Goal: Task Accomplishment & Management: Use online tool/utility

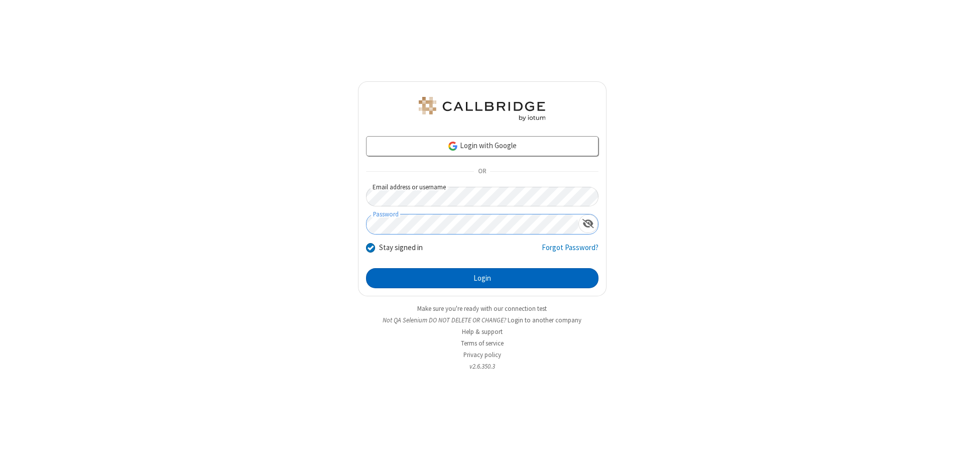
click at [482, 278] on button "Login" at bounding box center [482, 278] width 232 height 20
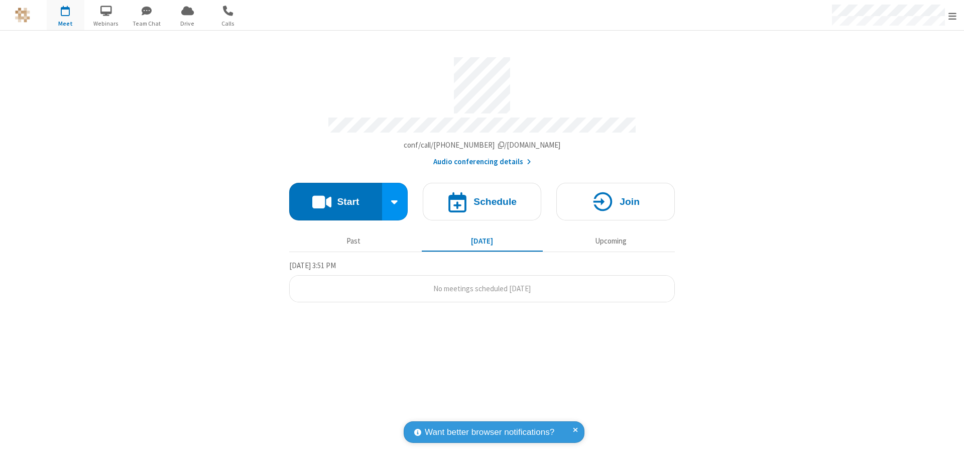
click at [335, 197] on button "Start" at bounding box center [335, 202] width 93 height 38
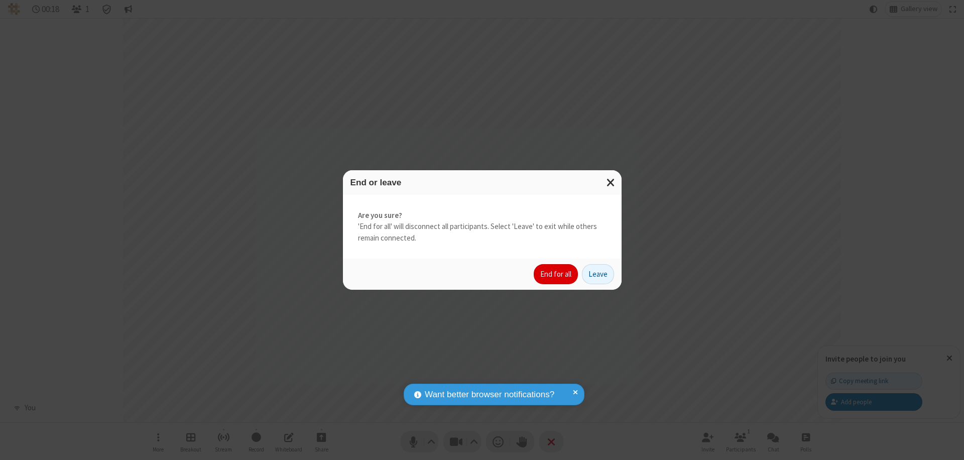
click at [556, 274] on button "End for all" at bounding box center [556, 274] width 44 height 20
